Goal: Check status

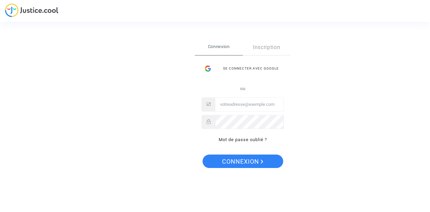
click at [236, 72] on div "Se connecter avec Google" at bounding box center [243, 68] width 82 height 13
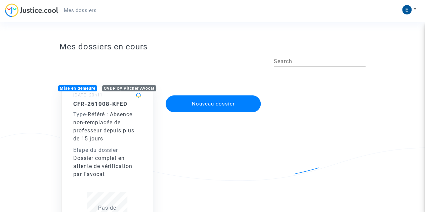
click at [117, 137] on div "Type - Référé : Absence non-remplacée de professeur depuis plus de 15 jours" at bounding box center [107, 127] width 68 height 32
